Goal: Find specific page/section: Find specific page/section

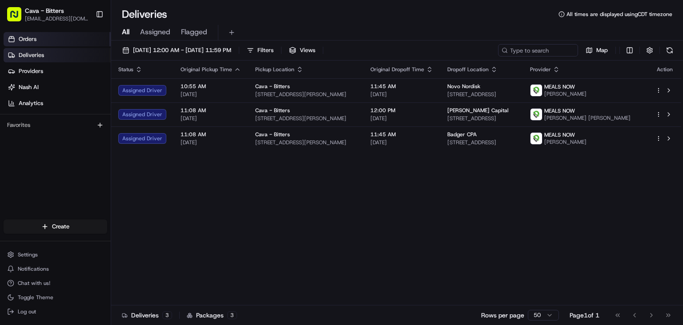
click at [60, 40] on link "Orders" at bounding box center [57, 39] width 107 height 14
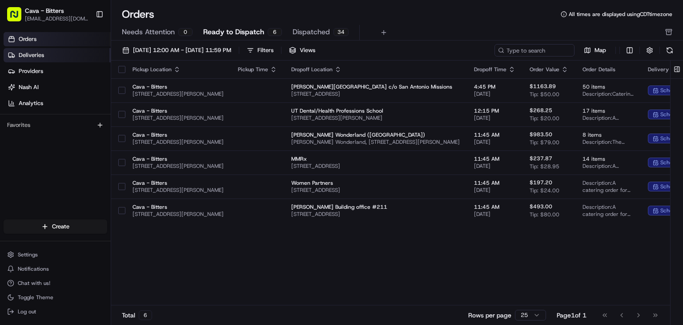
click at [57, 52] on link "Deliveries" at bounding box center [57, 55] width 107 height 14
